Goal: Task Accomplishment & Management: Complete application form

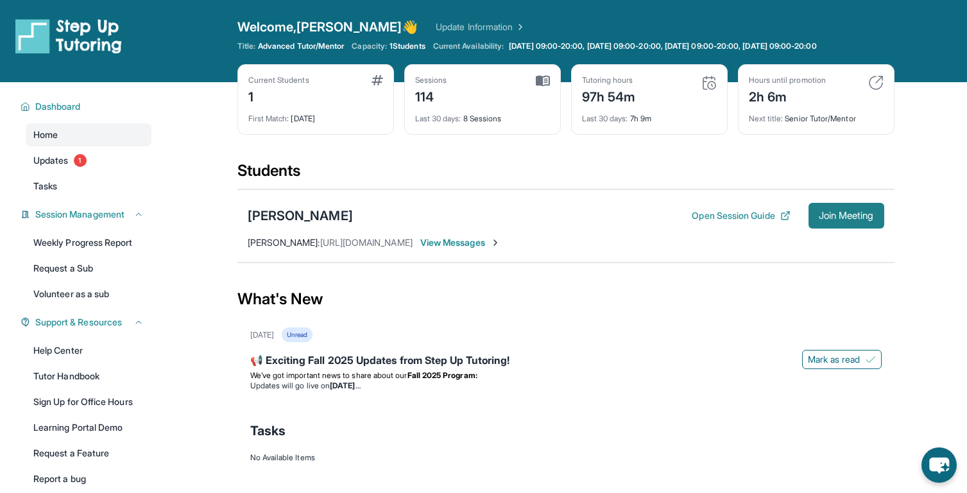
click at [820, 219] on span "Join Meeting" at bounding box center [846, 216] width 55 height 8
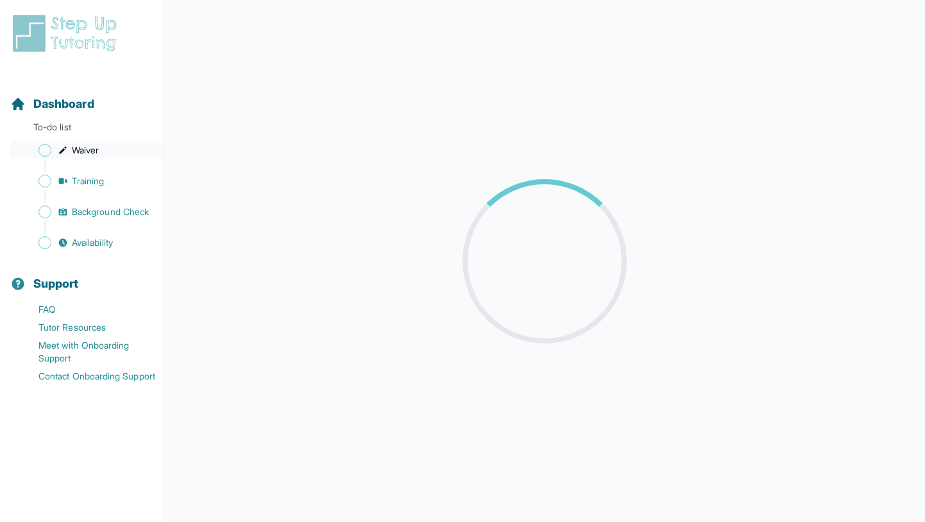
click at [80, 151] on span "Waiver" at bounding box center [85, 150] width 27 height 13
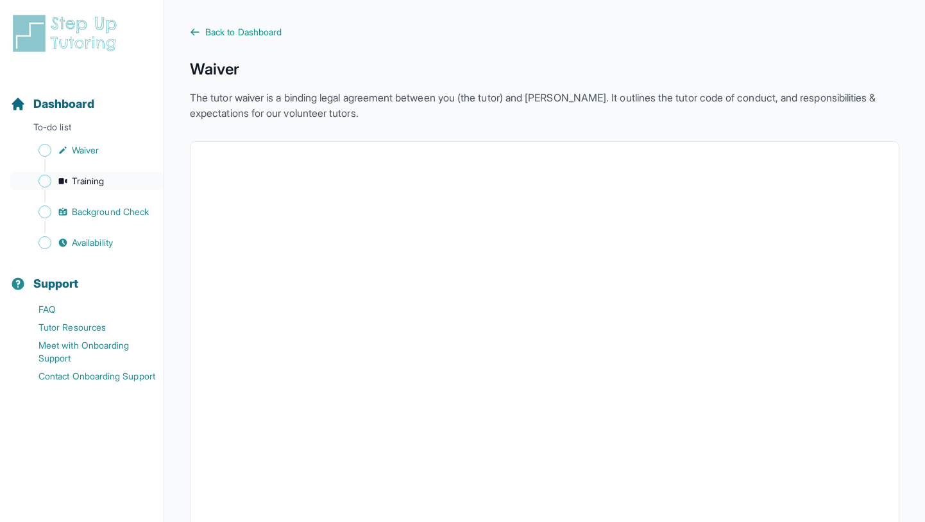
click at [76, 183] on span "Training" at bounding box center [88, 181] width 33 height 13
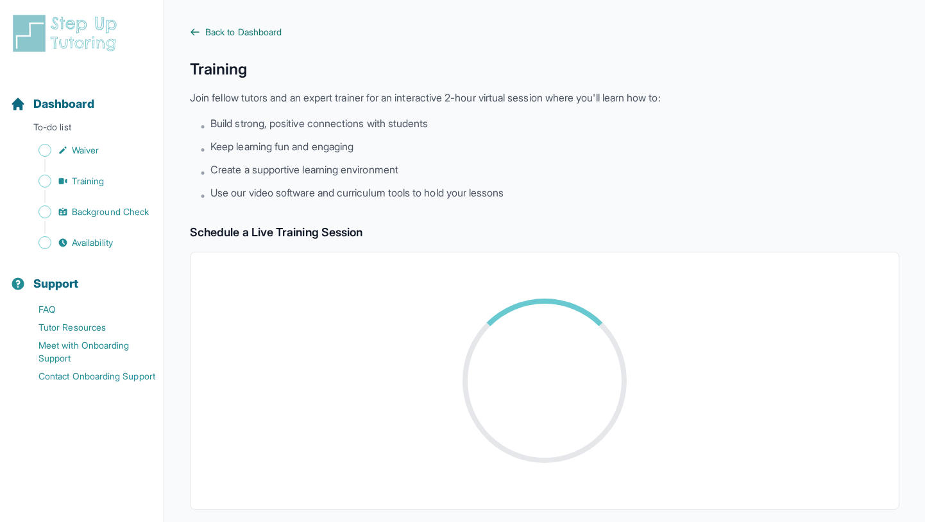
click at [216, 31] on span "Back to Dashboard" at bounding box center [243, 32] width 76 height 13
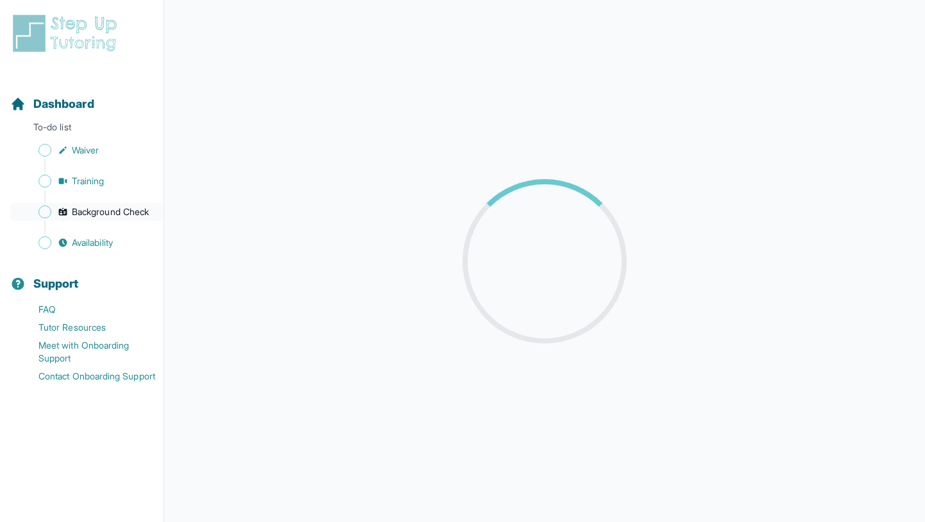
click at [94, 210] on span "Background Check" at bounding box center [110, 211] width 77 height 13
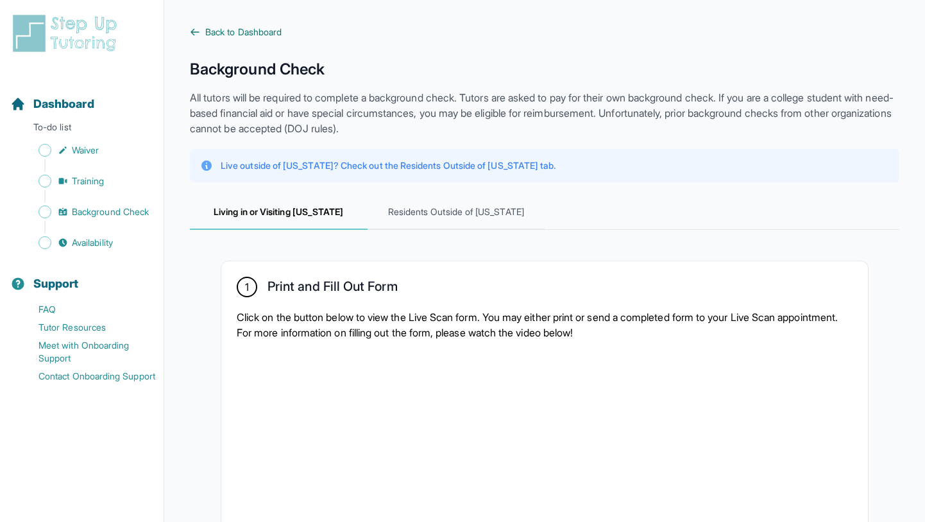
click at [214, 26] on span "Back to Dashboard" at bounding box center [243, 32] width 76 height 13
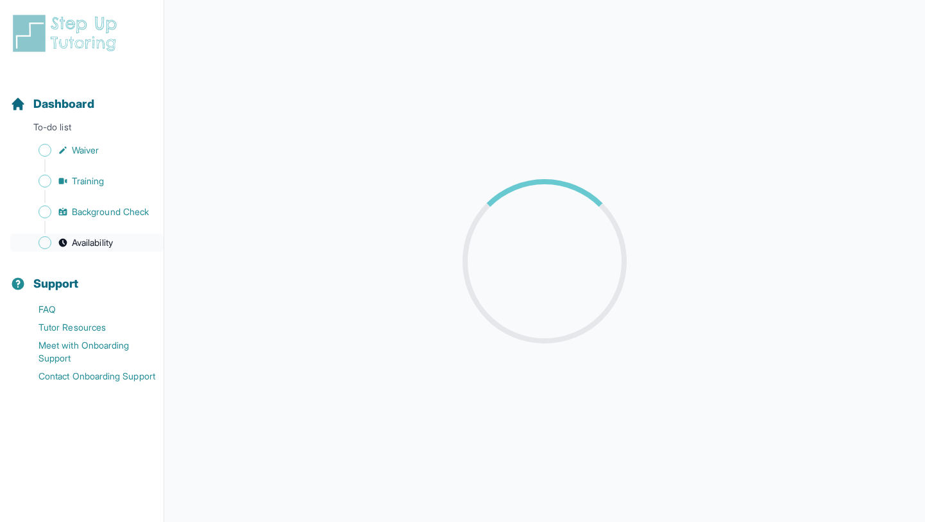
click at [92, 248] on span "Availability" at bounding box center [92, 242] width 41 height 13
